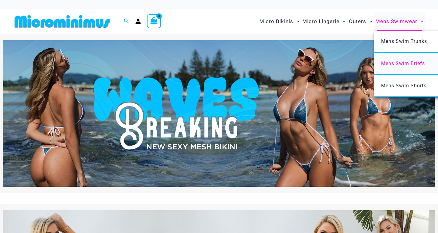
click at [403, 63] on span "Mens Swim Briefs" at bounding box center [404, 64] width 44 height 6
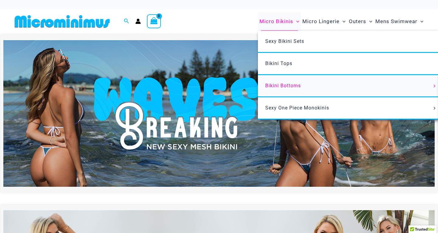
click at [290, 83] on span "Bikini Bottoms" at bounding box center [284, 86] width 36 height 6
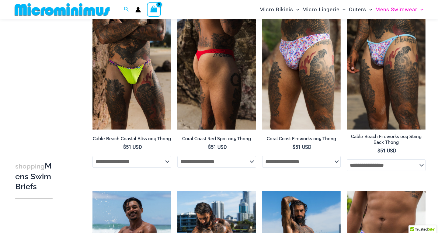
scroll to position [56, 0]
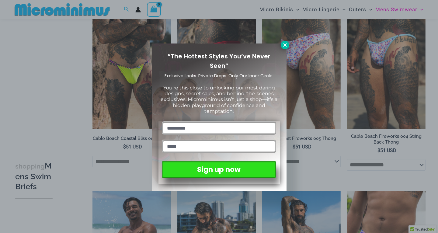
click at [285, 46] on icon at bounding box center [285, 44] width 5 height 5
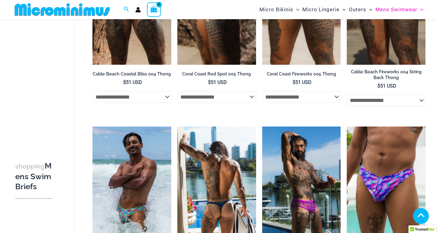
scroll to position [121, 0]
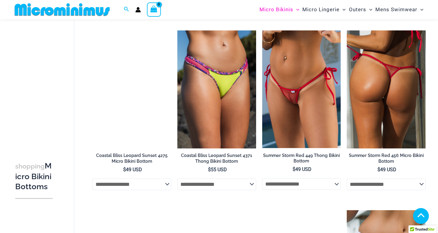
scroll to position [501, 0]
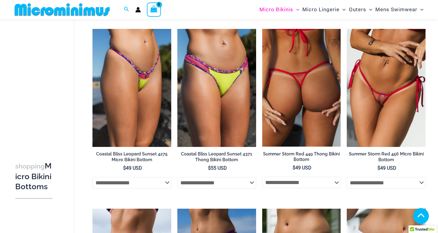
click at [307, 80] on img at bounding box center [301, 88] width 79 height 118
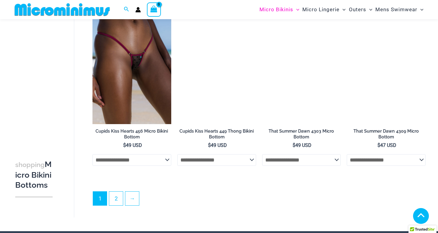
scroll to position [1604, 0]
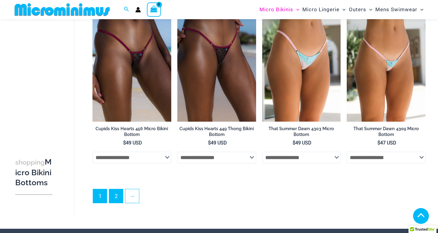
click at [118, 189] on link "2" at bounding box center [116, 196] width 14 height 14
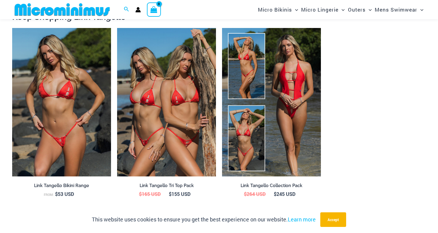
scroll to position [658, 0]
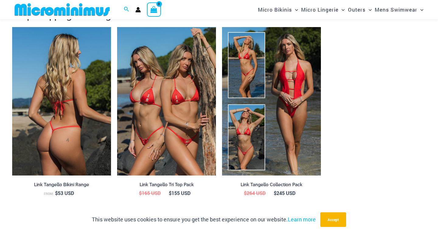
click at [76, 96] on img at bounding box center [61, 101] width 99 height 149
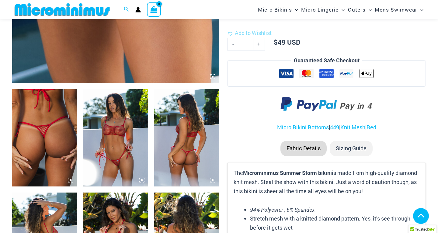
scroll to position [283, 0]
click at [125, 158] on img at bounding box center [115, 137] width 65 height 97
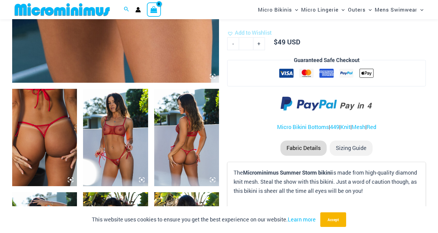
click at [143, 181] on icon at bounding box center [141, 179] width 5 height 5
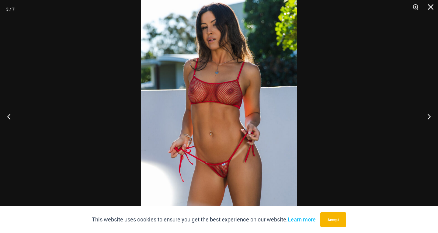
click at [237, 156] on img at bounding box center [219, 110] width 156 height 234
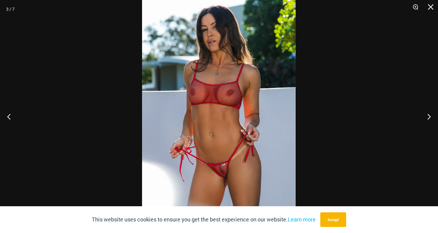
click at [223, 167] on img at bounding box center [219, 111] width 154 height 230
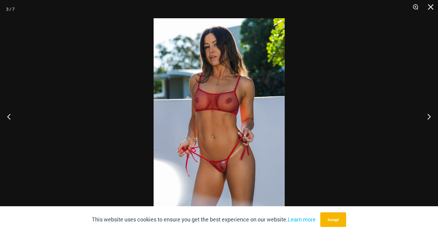
click at [223, 167] on img at bounding box center [219, 116] width 131 height 197
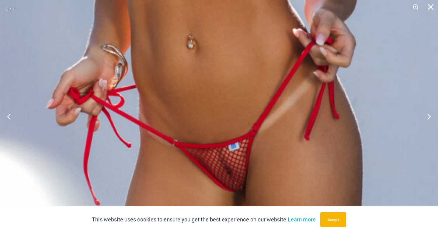
click at [430, 9] on button "Close" at bounding box center [428, 9] width 15 height 18
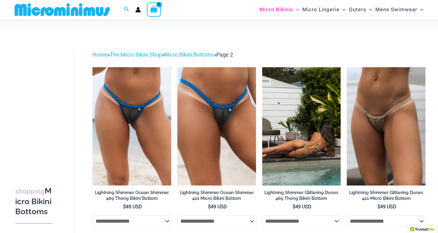
scroll to position [9, 0]
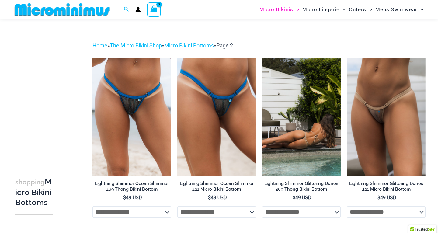
click at [296, 124] on img at bounding box center [301, 117] width 79 height 118
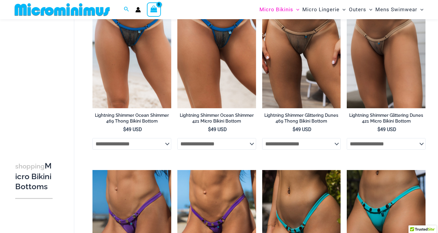
scroll to position [73, 0]
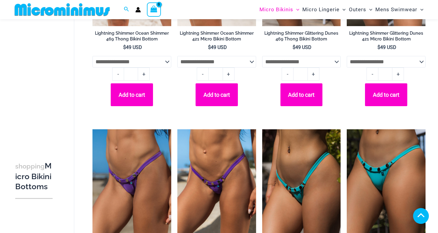
scroll to position [186, 0]
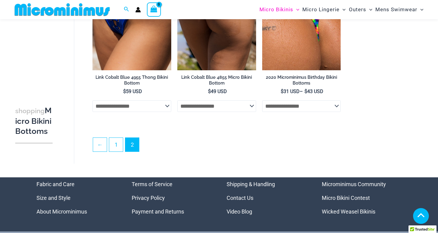
scroll to position [1377, 0]
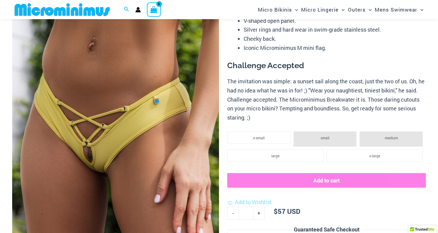
scroll to position [80, 0]
